Goal: Transaction & Acquisition: Download file/media

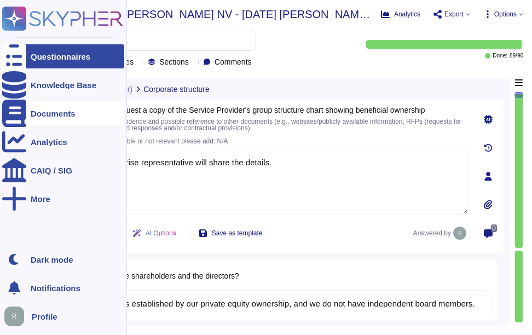
type textarea "The enterprise representative will share the details."
type textarea "The board is established by our private equity ownership, and we do not have in…"
type textarea "No"
type textarea "Sectigo offers a comprehensive range of products and services, including: 1. Di…"
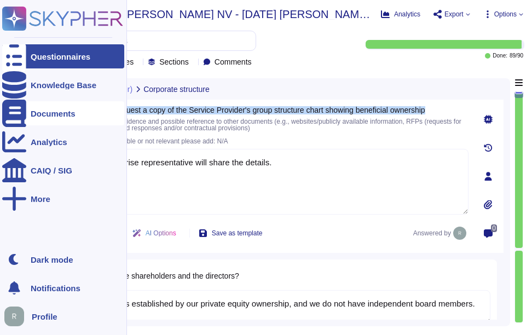
click at [17, 110] on icon at bounding box center [14, 113] width 24 height 27
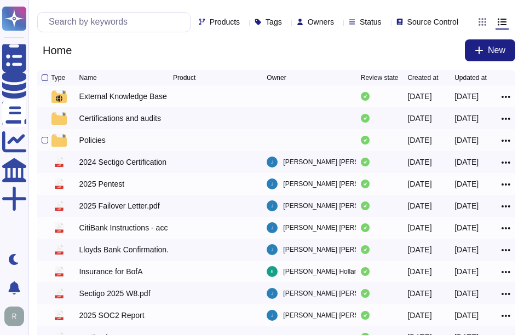
click at [91, 146] on div "Policies" at bounding box center [92, 140] width 26 height 11
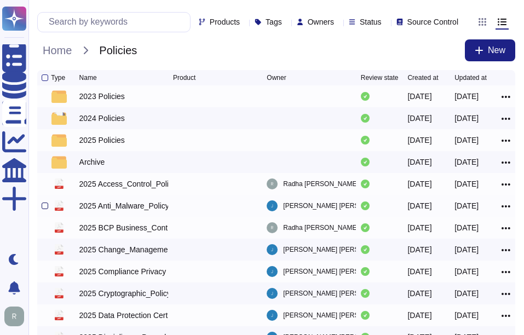
click at [44, 209] on div at bounding box center [45, 206] width 7 height 7
click at [0, 0] on input "checkbox" at bounding box center [0, 0] width 0 height 0
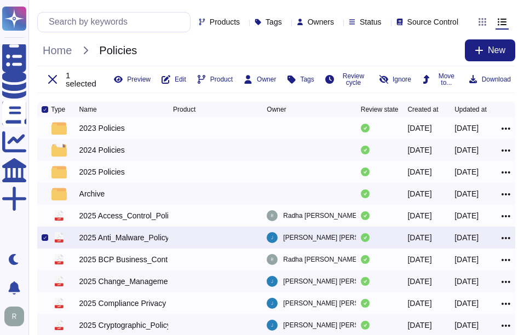
click at [508, 239] on icon at bounding box center [505, 238] width 9 height 2
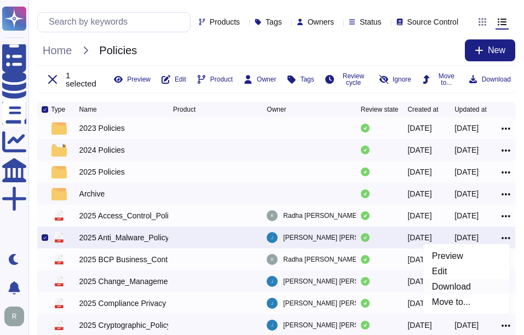
click at [473, 294] on link "Download" at bounding box center [466, 286] width 86 height 15
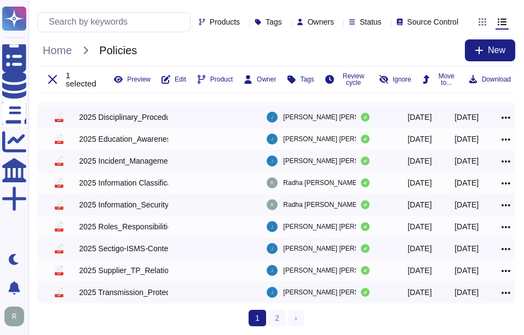
scroll to position [262, 0]
click at [280, 320] on link "2" at bounding box center [277, 318] width 18 height 16
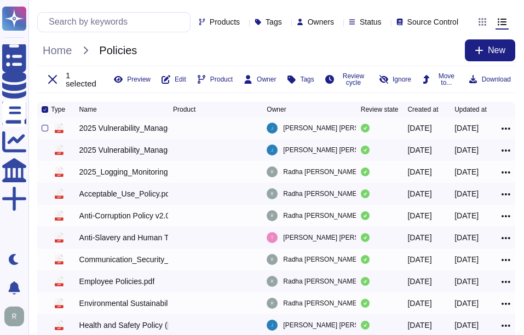
click at [506, 130] on icon at bounding box center [505, 129] width 9 height 2
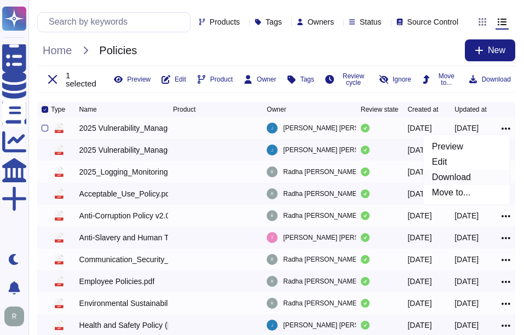
click at [452, 185] on link "Download" at bounding box center [466, 177] width 86 height 15
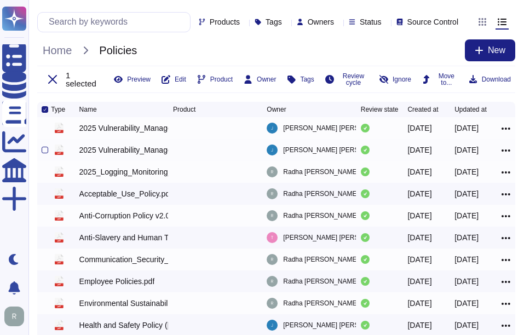
click at [504, 155] on icon at bounding box center [505, 151] width 9 height 10
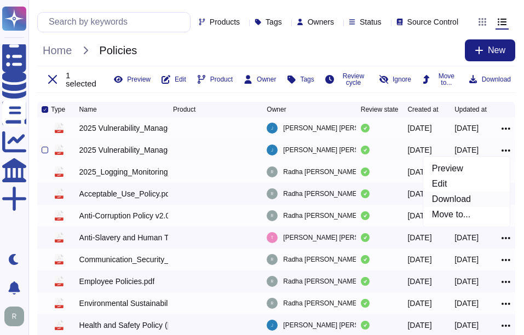
click at [471, 207] on link "Download" at bounding box center [466, 199] width 86 height 15
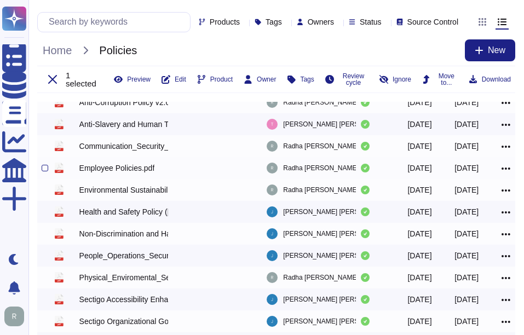
scroll to position [218, 0]
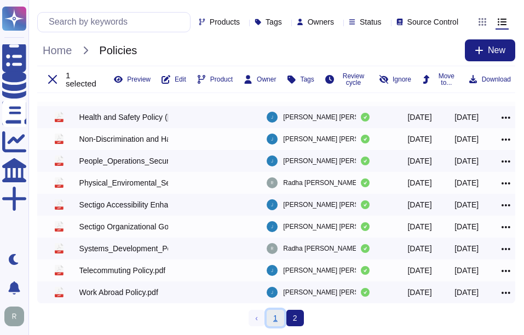
click at [276, 320] on link "1" at bounding box center [276, 318] width 18 height 16
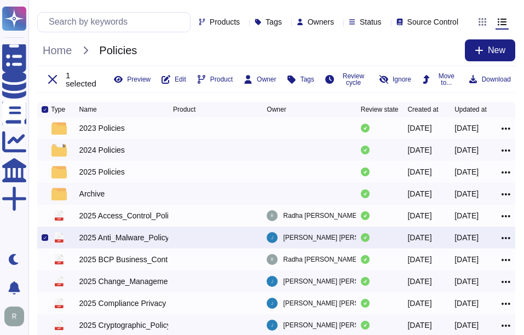
click at [45, 241] on div at bounding box center [45, 237] width 7 height 7
click at [0, 0] on input "checkbox" at bounding box center [0, 0] width 0 height 0
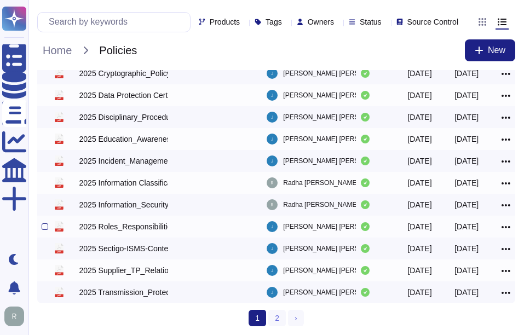
scroll to position [230, 0]
click at [281, 319] on link "2" at bounding box center [277, 318] width 18 height 16
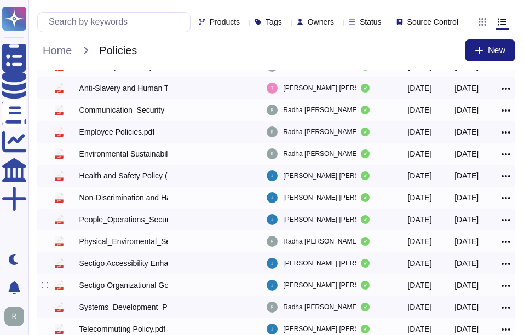
scroll to position [187, 0]
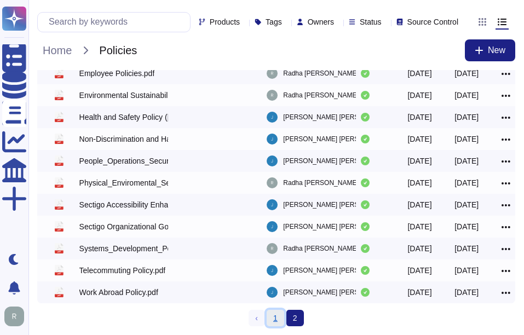
click at [275, 316] on link "1" at bounding box center [276, 318] width 18 height 16
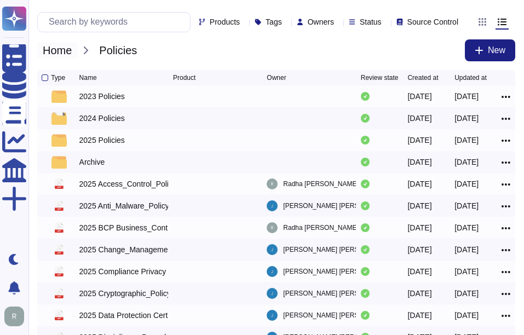
click at [66, 59] on span "Home" at bounding box center [57, 50] width 40 height 16
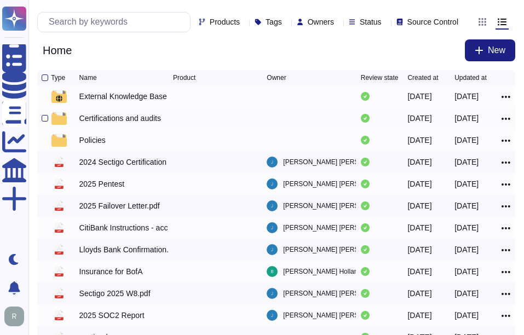
click at [134, 119] on div "Certifications and audits [DATE] [DATE] Preview Edit Download Move to..." at bounding box center [276, 118] width 478 height 22
click at [133, 124] on div "Certifications and audits" at bounding box center [120, 118] width 82 height 11
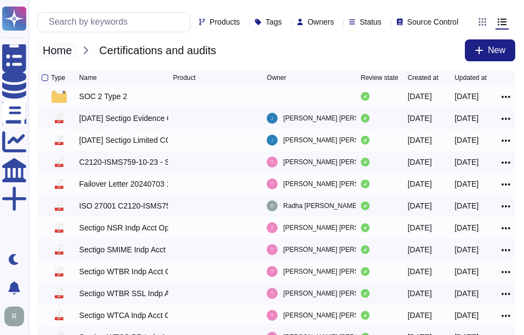
click at [67, 58] on span "Home" at bounding box center [57, 50] width 40 height 16
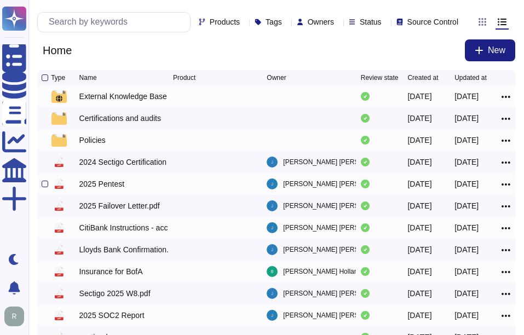
click at [48, 190] on div at bounding box center [46, 183] width 9 height 13
click at [505, 186] on icon at bounding box center [505, 184] width 9 height 2
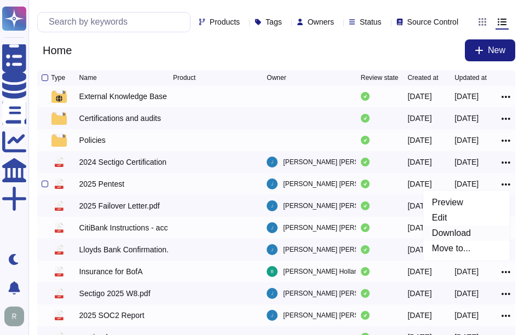
click at [464, 241] on link "Download" at bounding box center [466, 233] width 86 height 15
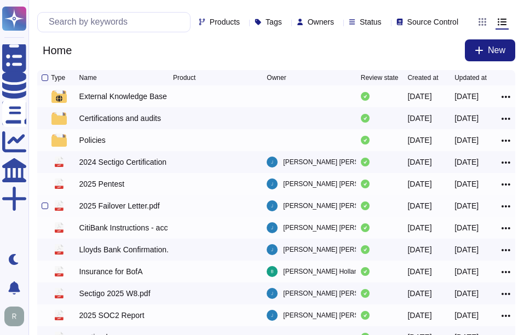
click at [503, 207] on icon at bounding box center [505, 206] width 9 height 2
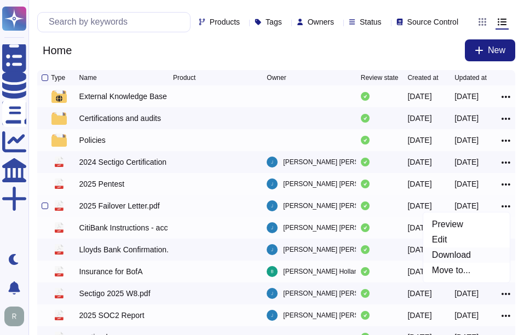
click at [462, 262] on link "Download" at bounding box center [466, 254] width 86 height 15
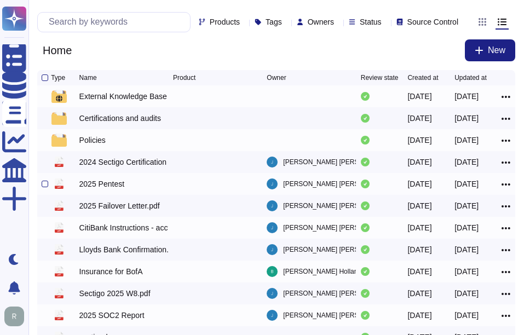
click at [504, 189] on icon at bounding box center [505, 185] width 9 height 10
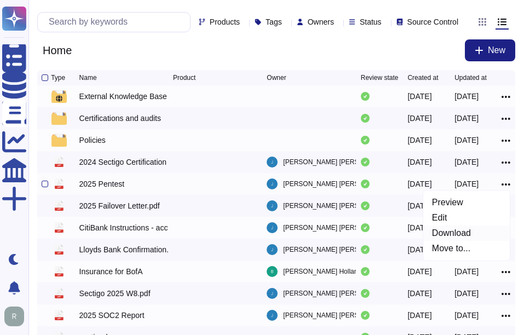
click at [461, 241] on link "Download" at bounding box center [466, 233] width 86 height 15
